Goal: Navigation & Orientation: Find specific page/section

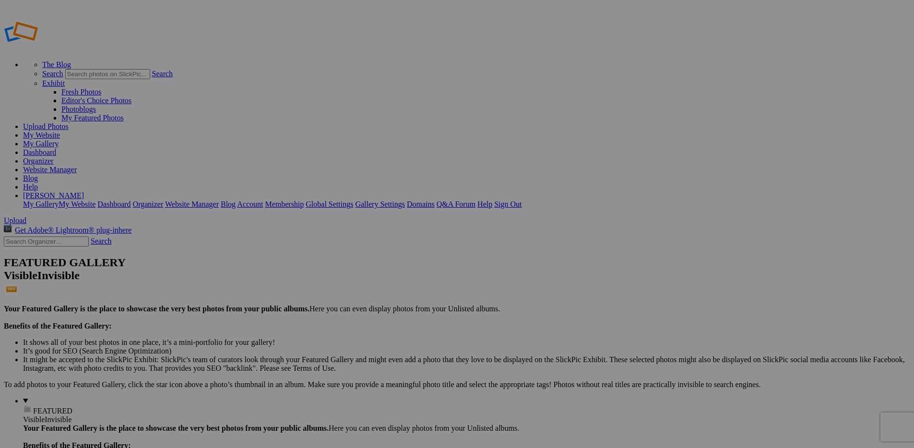
click at [60, 131] on link "My Website" at bounding box center [41, 135] width 37 height 8
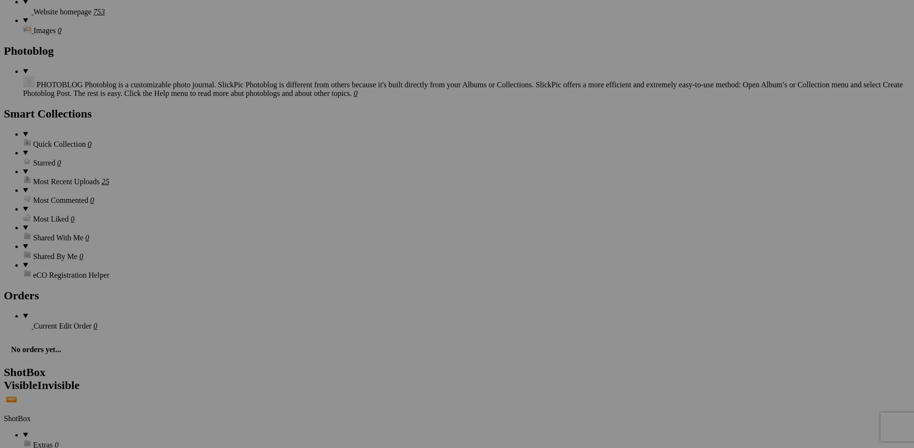
scroll to position [1377, 0]
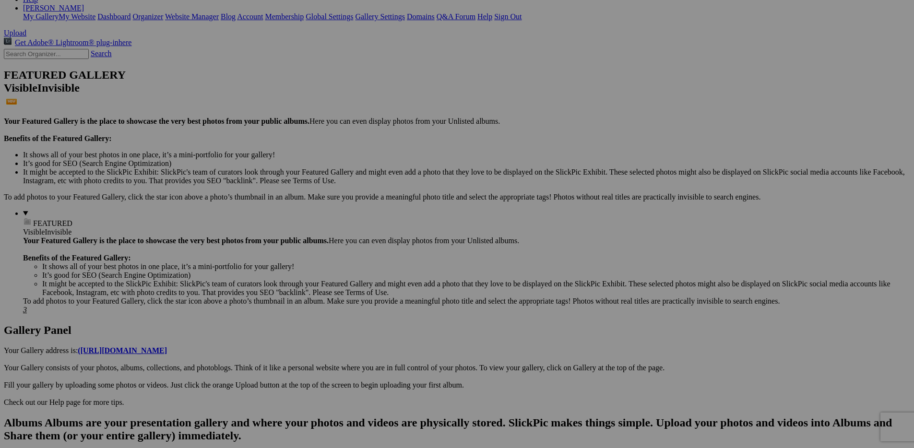
scroll to position [0, 0]
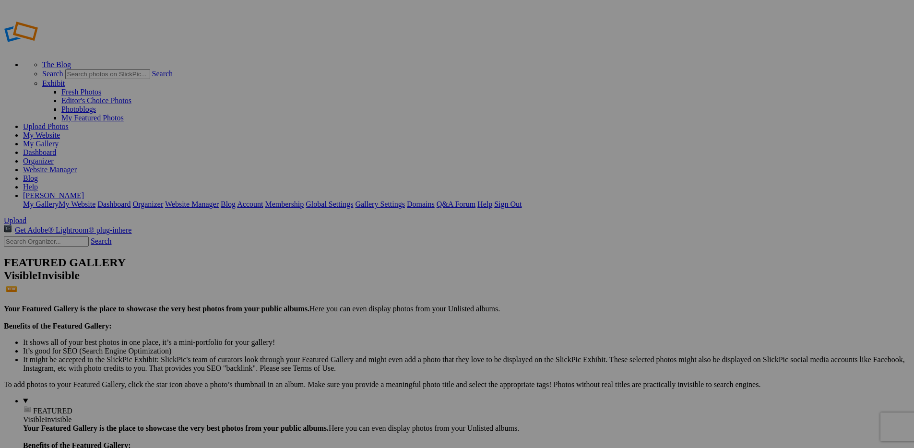
drag, startPoint x: 334, startPoint y: 202, endPoint x: 55, endPoint y: 419, distance: 353.5
